Goal: Task Accomplishment & Management: Manage account settings

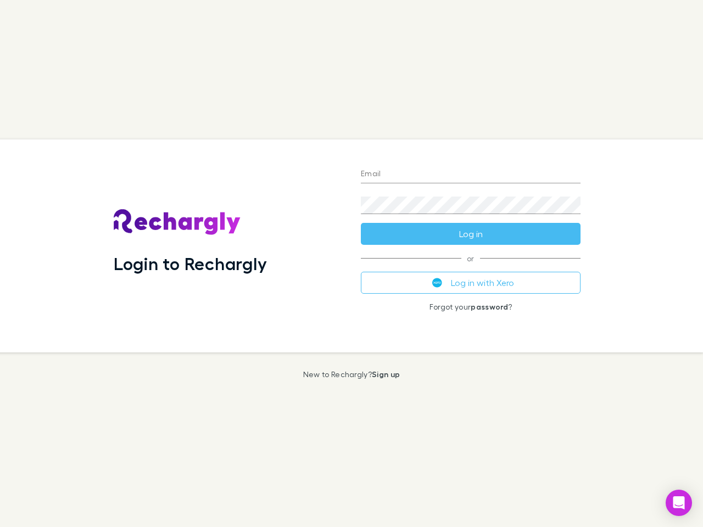
click at [351, 264] on div "Login to Rechargly" at bounding box center [228, 245] width 247 height 213
click at [471, 175] on input "Email" at bounding box center [471, 175] width 220 height 18
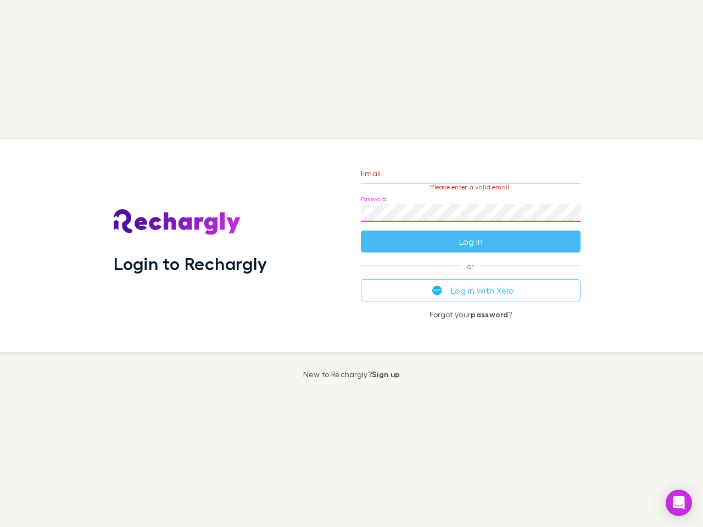
click at [471, 234] on form "Email Please enter a valid email. Password Log in" at bounding box center [471, 205] width 220 height 96
click at [471, 283] on div "Email Please enter a valid email. Password Log in or Log in with Xero Forgot yo…" at bounding box center [470, 245] width 237 height 213
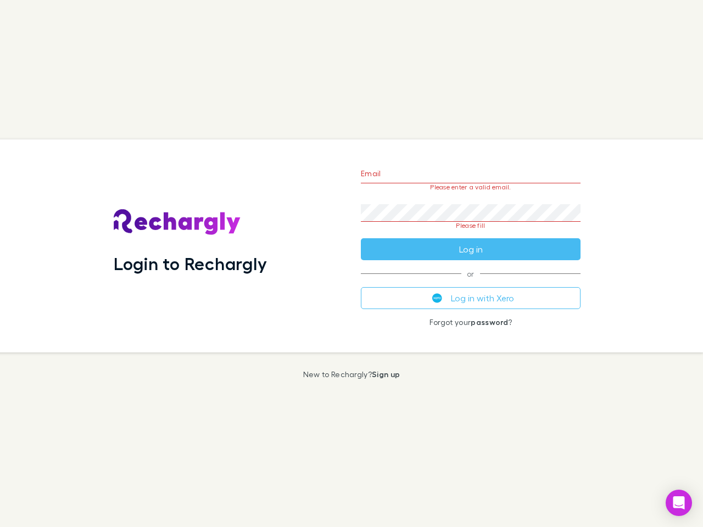
click at [679, 503] on icon "Open Intercom Messenger" at bounding box center [679, 502] width 12 height 13
